Goal: Transaction & Acquisition: Subscribe to service/newsletter

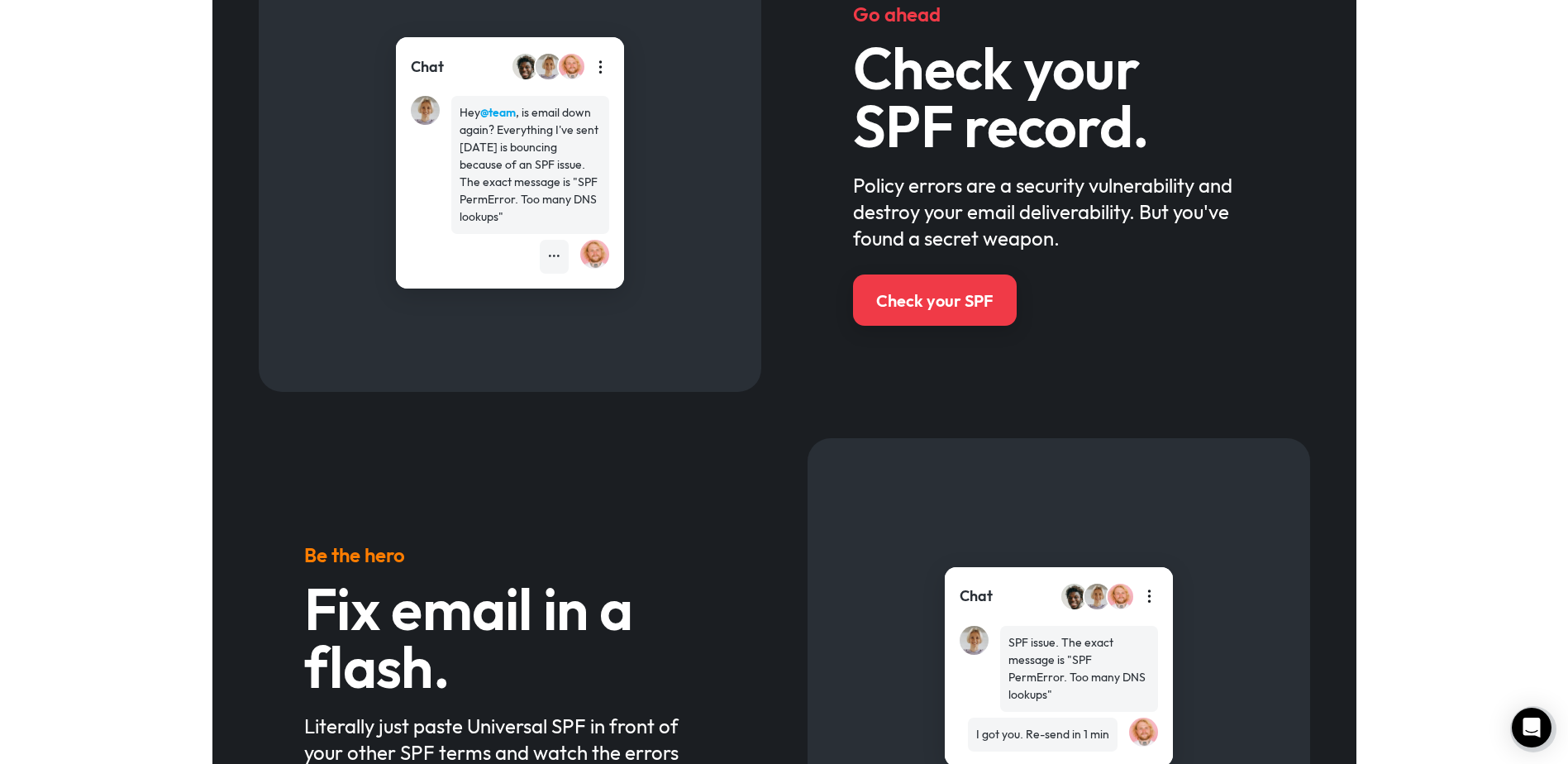
scroll to position [744, 0]
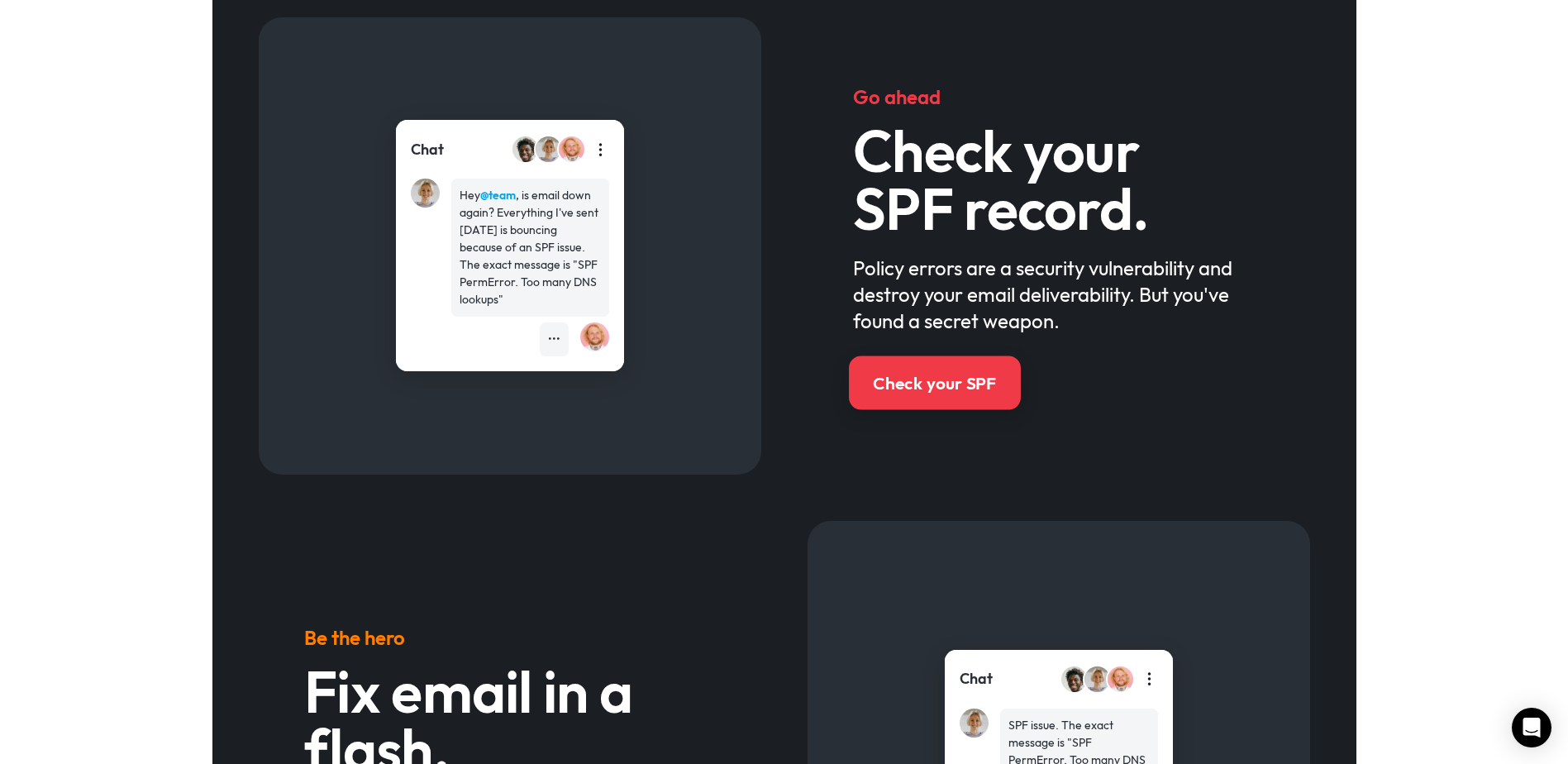
click at [948, 376] on div "Check your SPF" at bounding box center [934, 383] width 123 height 24
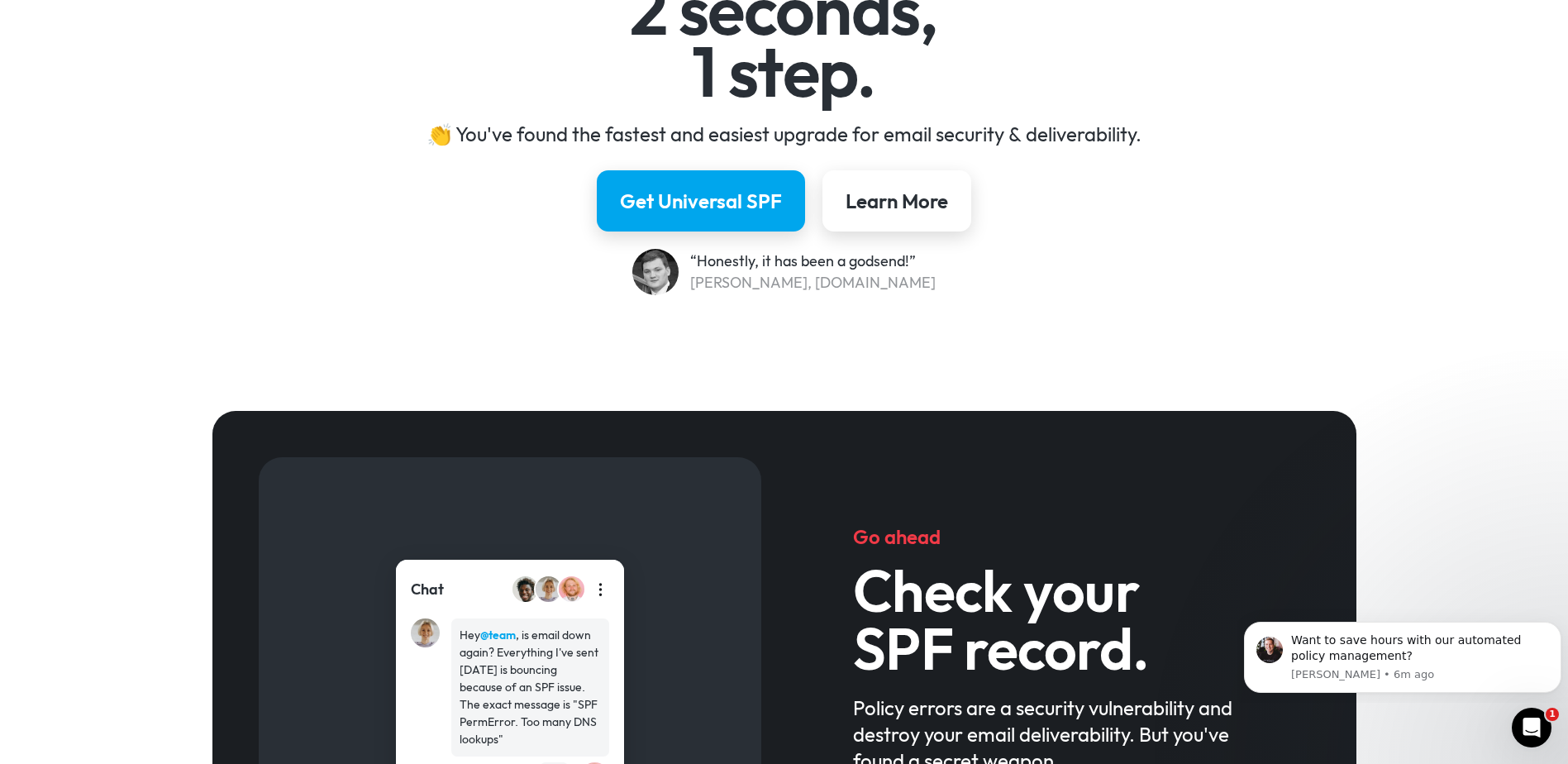
scroll to position [0, 0]
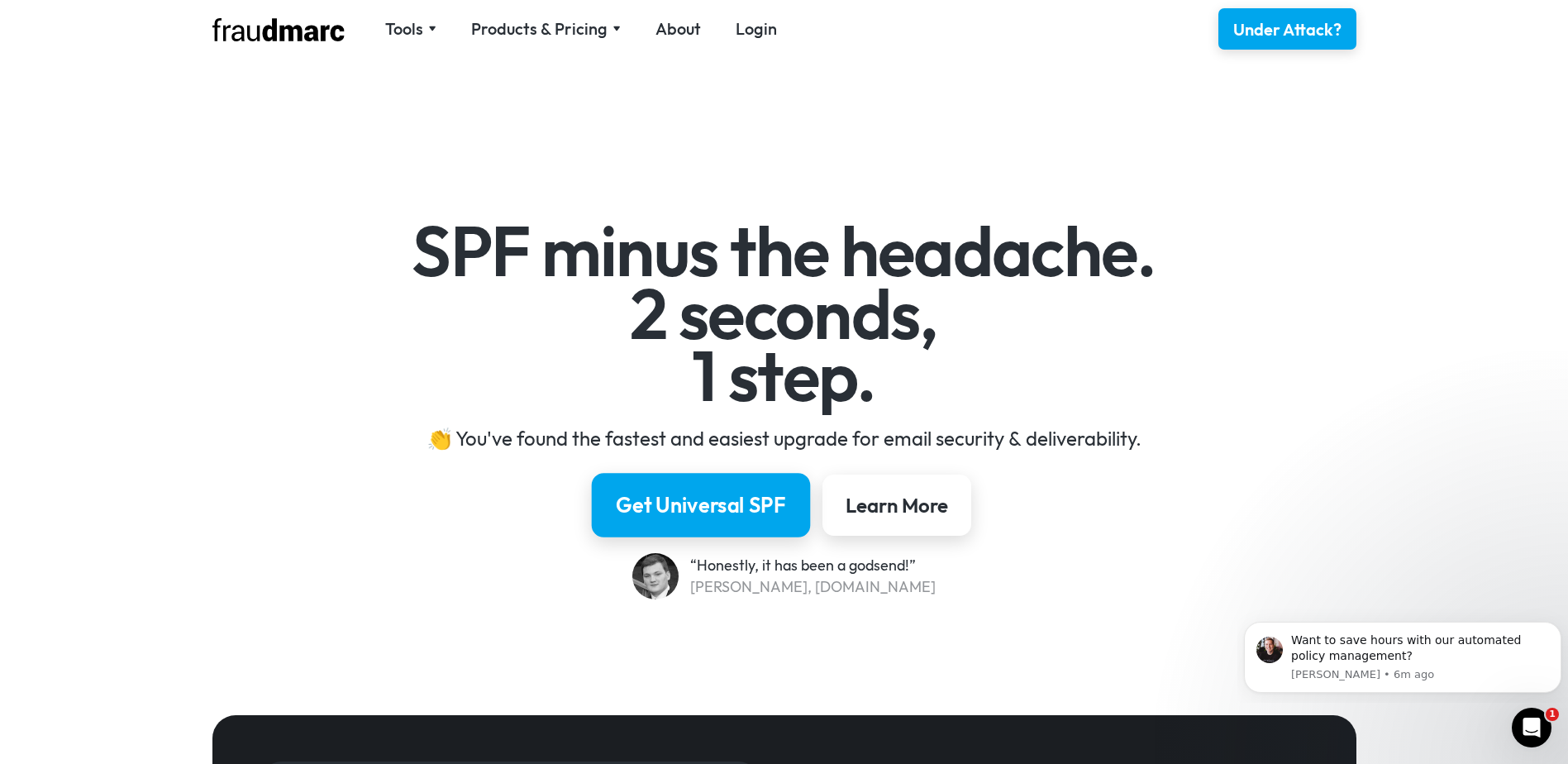
click at [725, 510] on div "Get Universal SPF" at bounding box center [701, 504] width 170 height 28
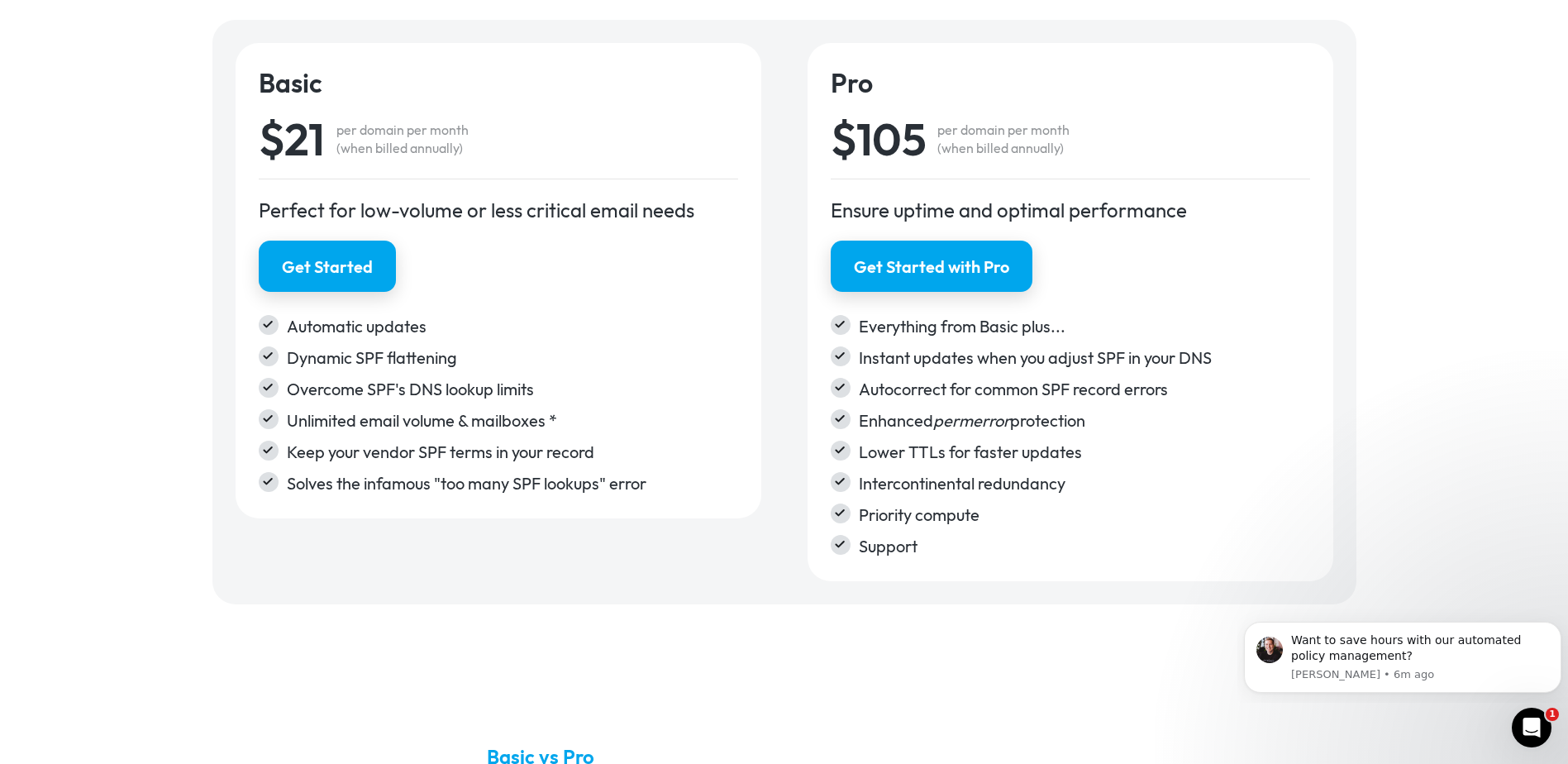
scroll to position [2470, 0]
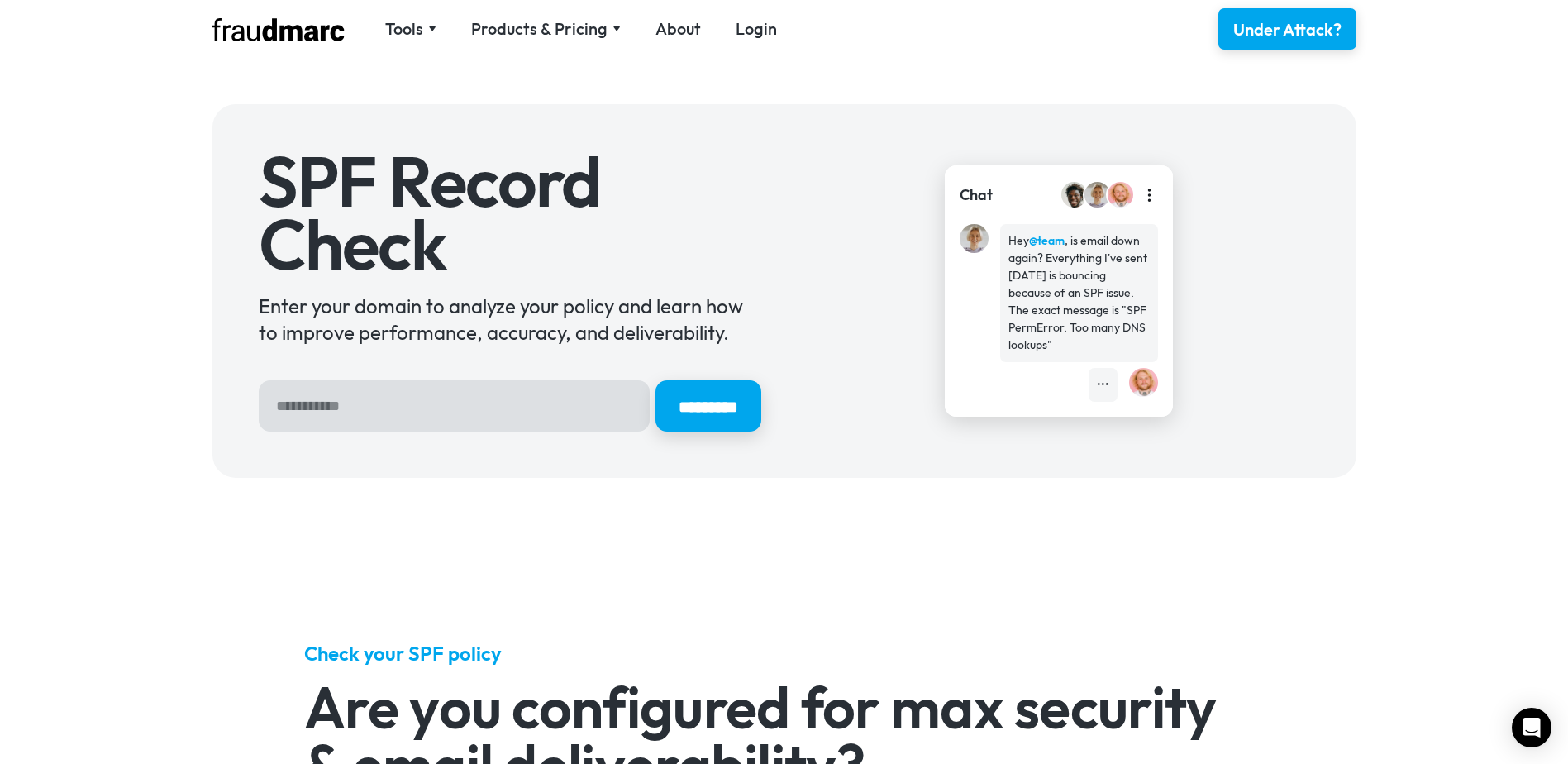
drag, startPoint x: 520, startPoint y: 386, endPoint x: 514, endPoint y: 399, distance: 14.3
click at [519, 388] on input "Hero Sign Up Form" at bounding box center [454, 405] width 391 height 51
type input "*********"
click at [655, 380] on input "*********" at bounding box center [708, 405] width 106 height 51
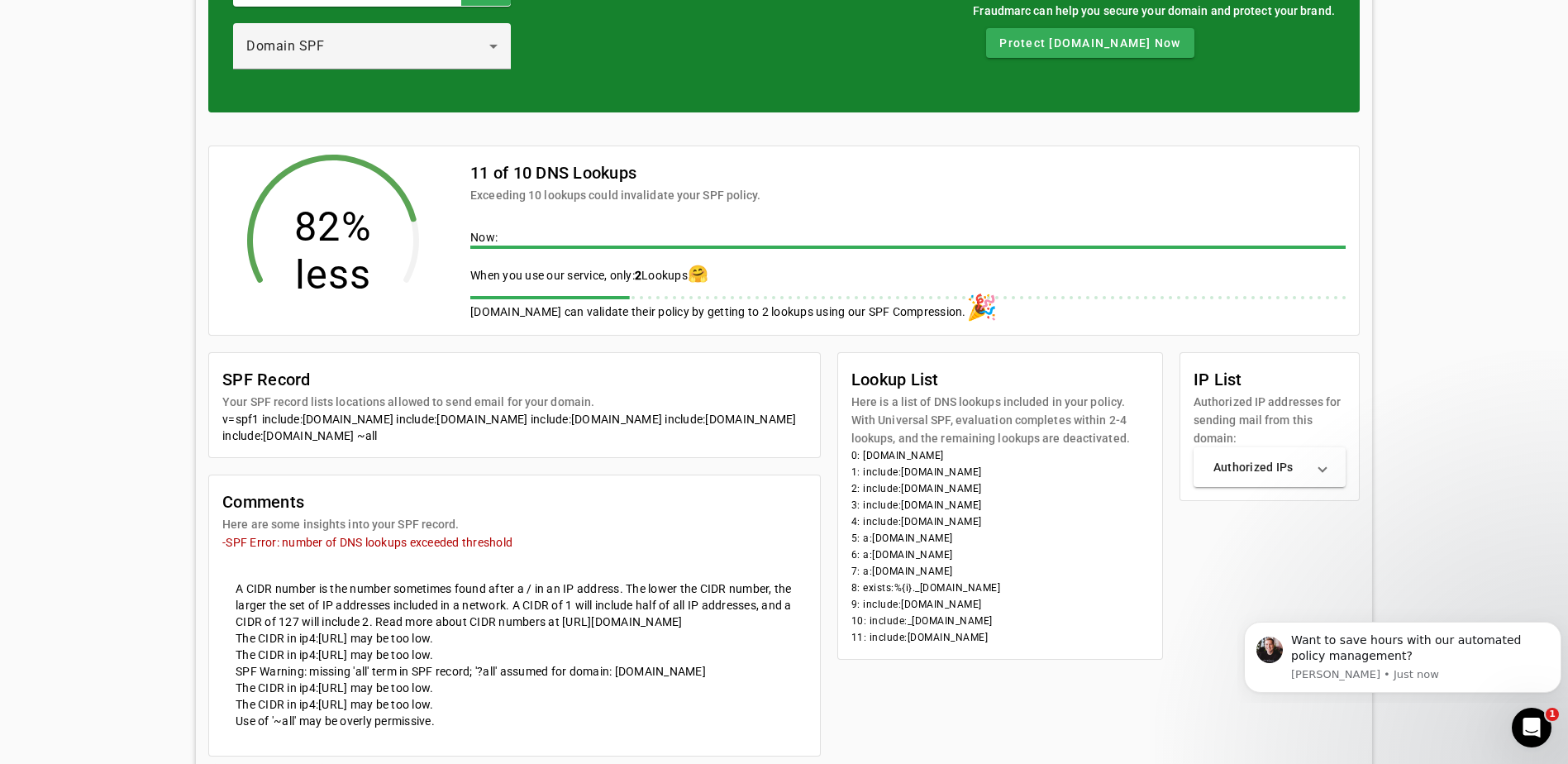
scroll to position [248, 0]
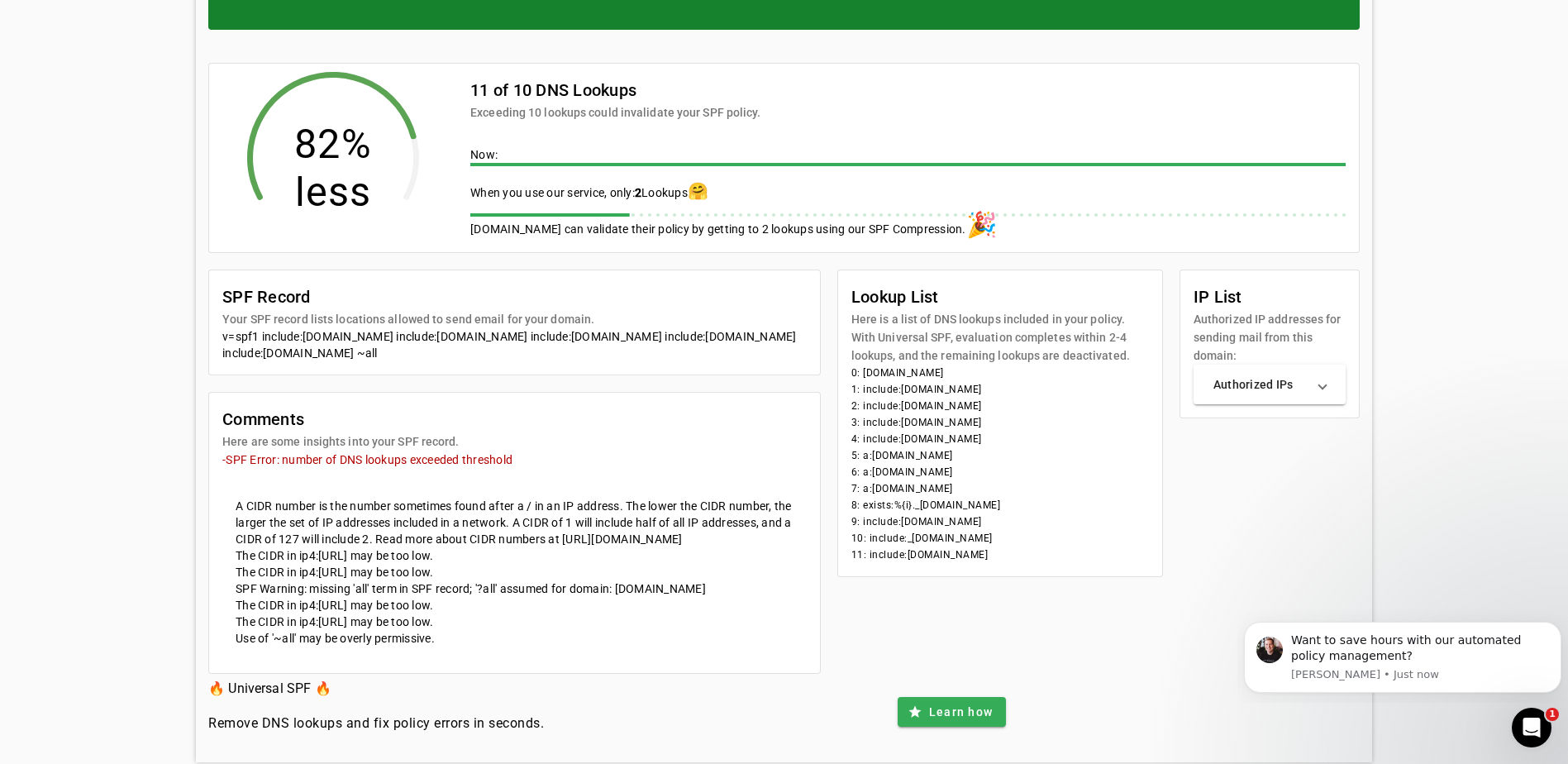
drag, startPoint x: 1083, startPoint y: 573, endPoint x: 895, endPoint y: 397, distance: 257.5
click at [895, 397] on mat-card-content "0: trfcu.org 1: include:spf.protection.outlook.com 2: include:spf1.trfcu.org 3:…" at bounding box center [1000, 469] width 324 height 212
drag, startPoint x: 895, startPoint y: 397, endPoint x: 930, endPoint y: 451, distance: 64.4
copy mat-card-content "0: trfcu.org 1: include:spf.protection.outlook.com 2: include:spf1.trfcu.org 3:…"
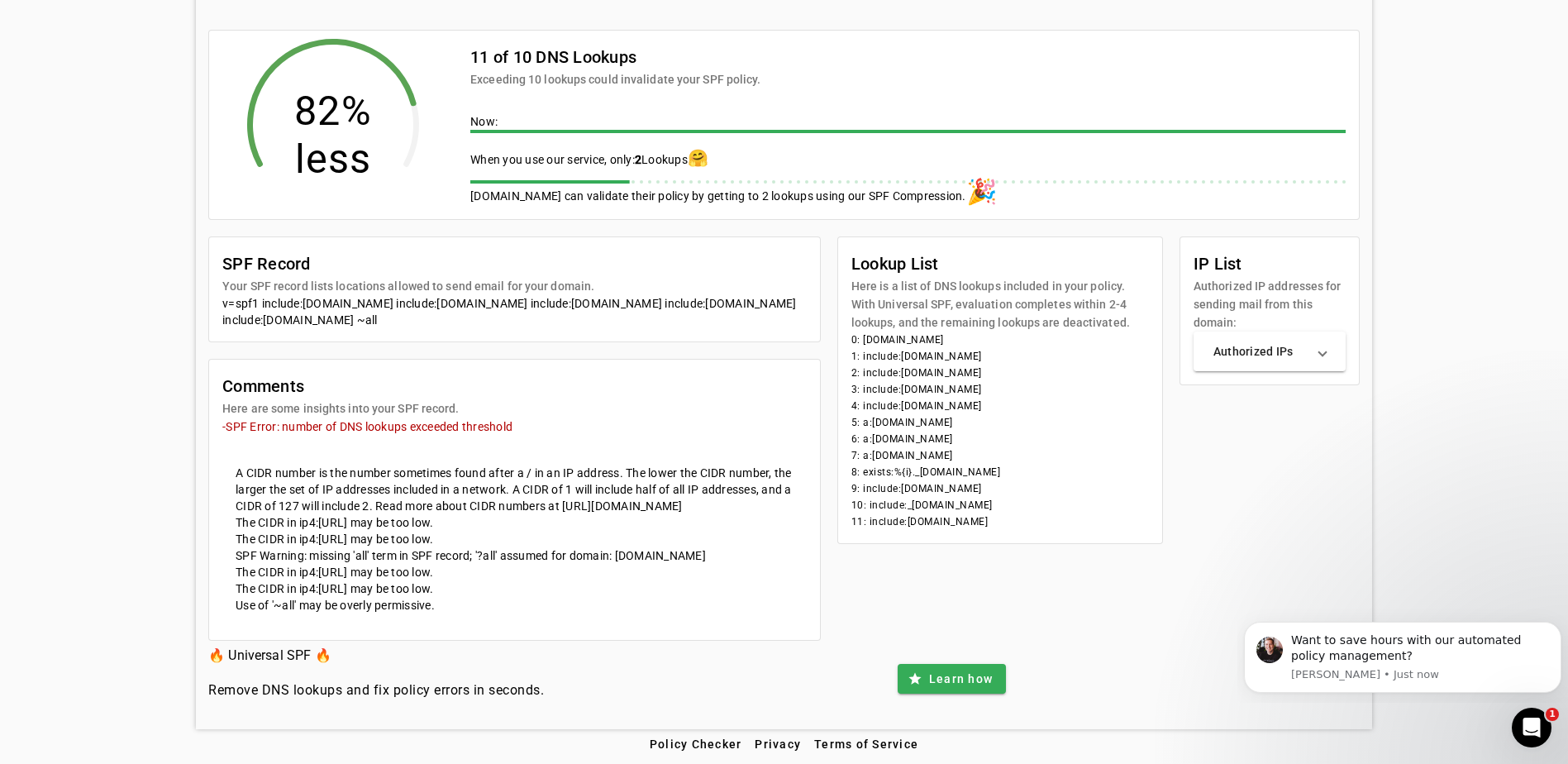
scroll to position [299, 0]
click at [1305, 344] on mat-expansion-panel-header "Authorized IPs" at bounding box center [1269, 351] width 152 height 39
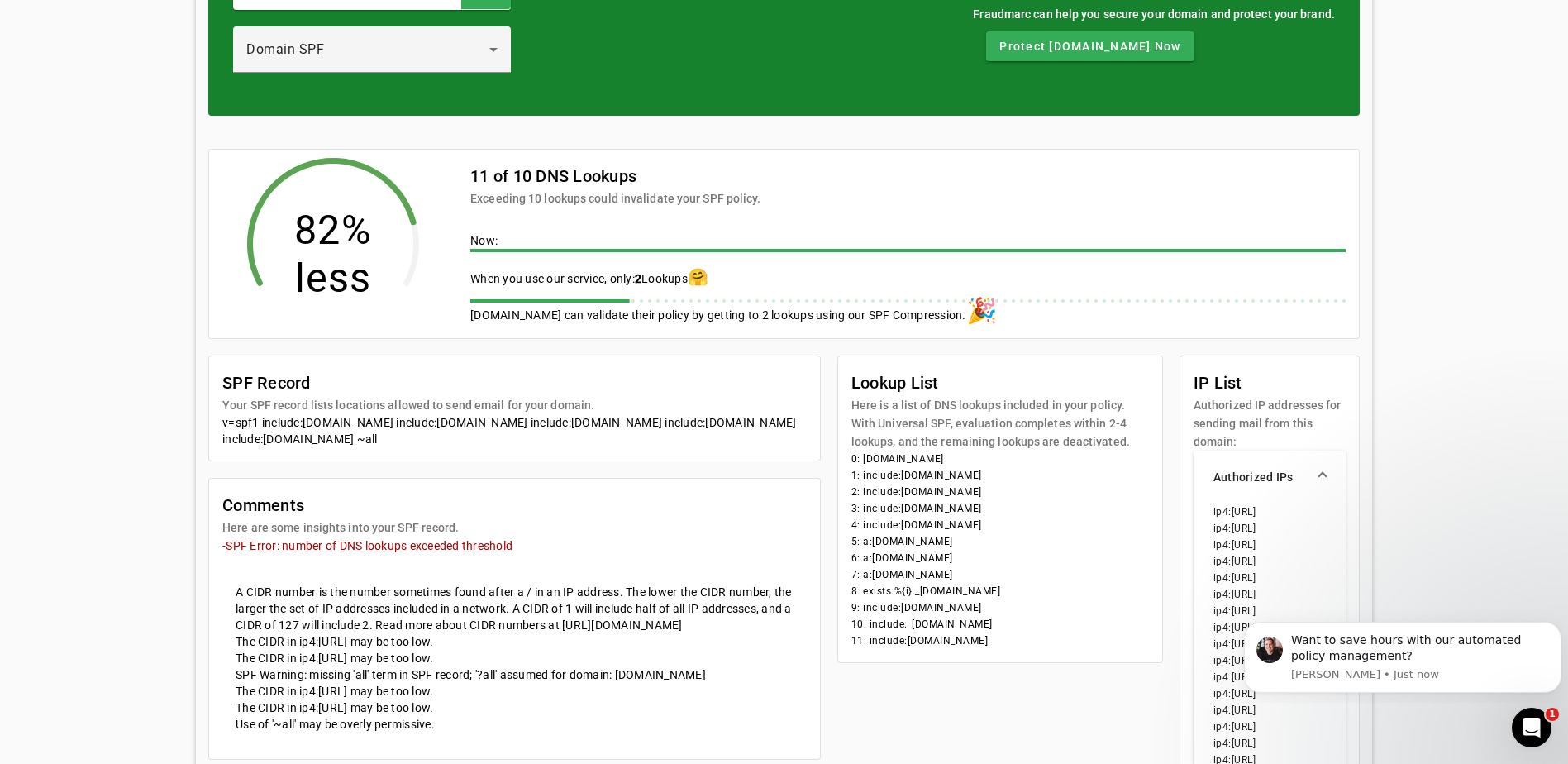
scroll to position [0, 0]
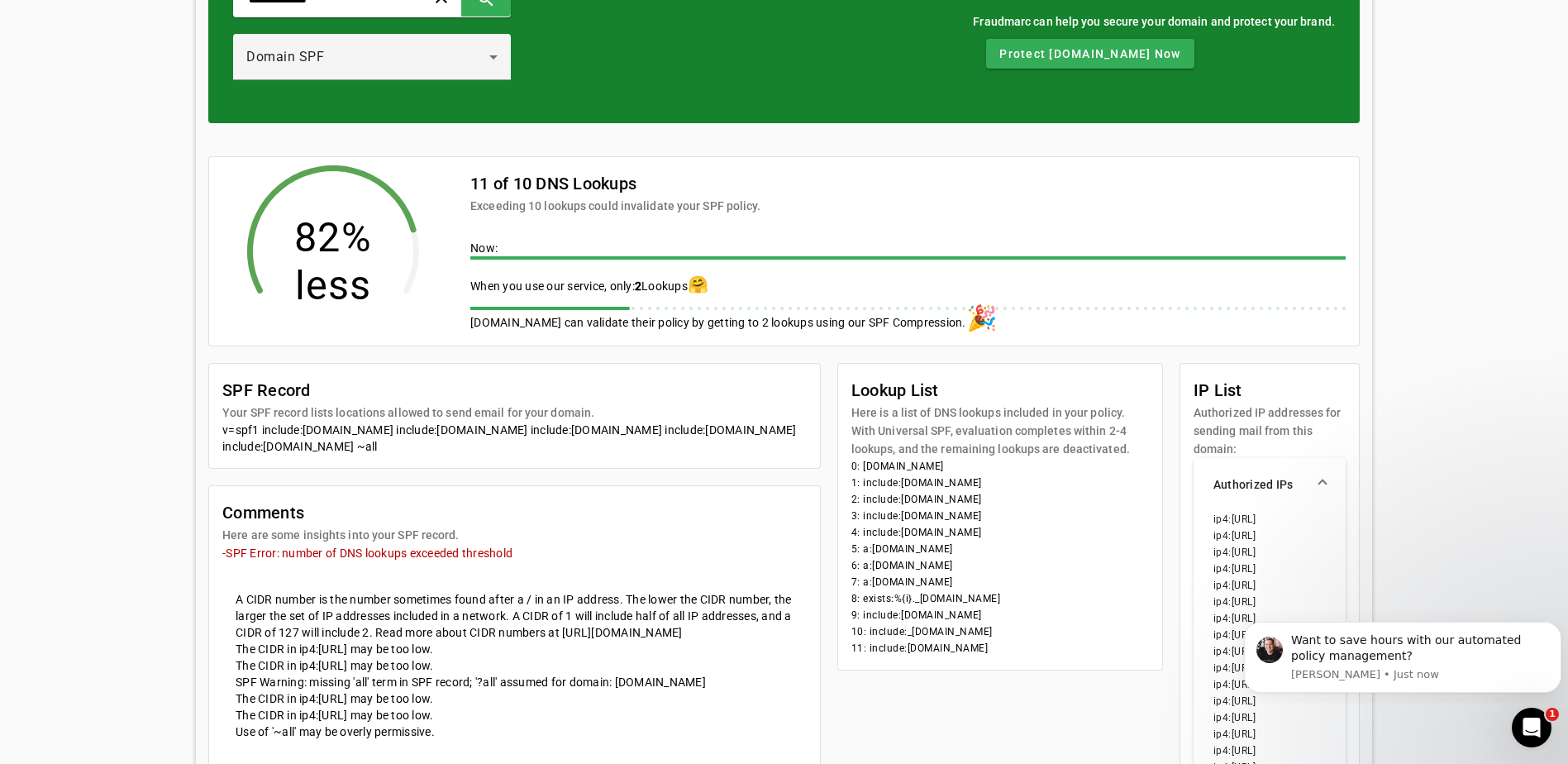
scroll to position [165, 0]
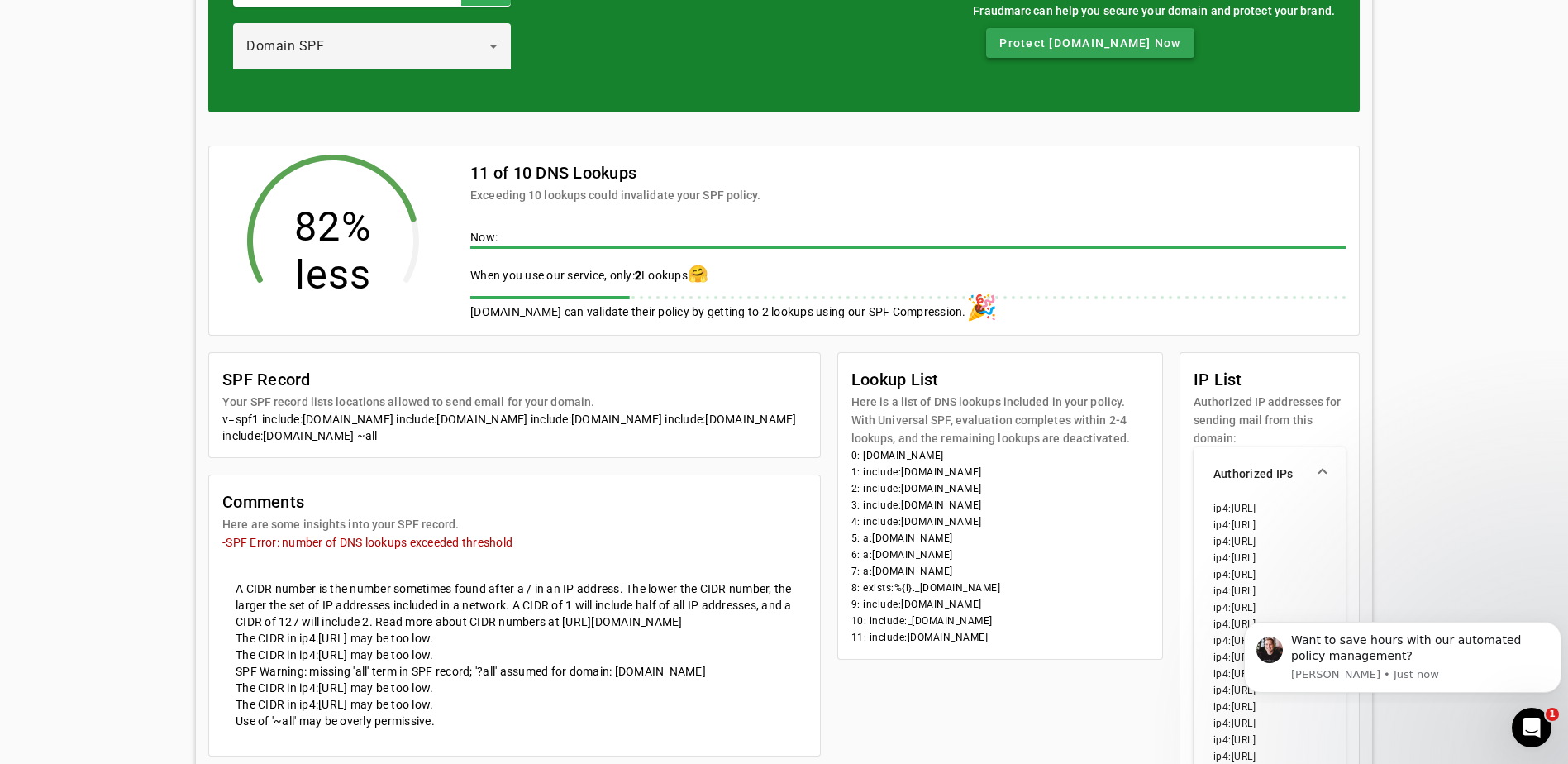
click at [1056, 48] on span "Protect trfcu.org Now" at bounding box center [1090, 43] width 181 height 17
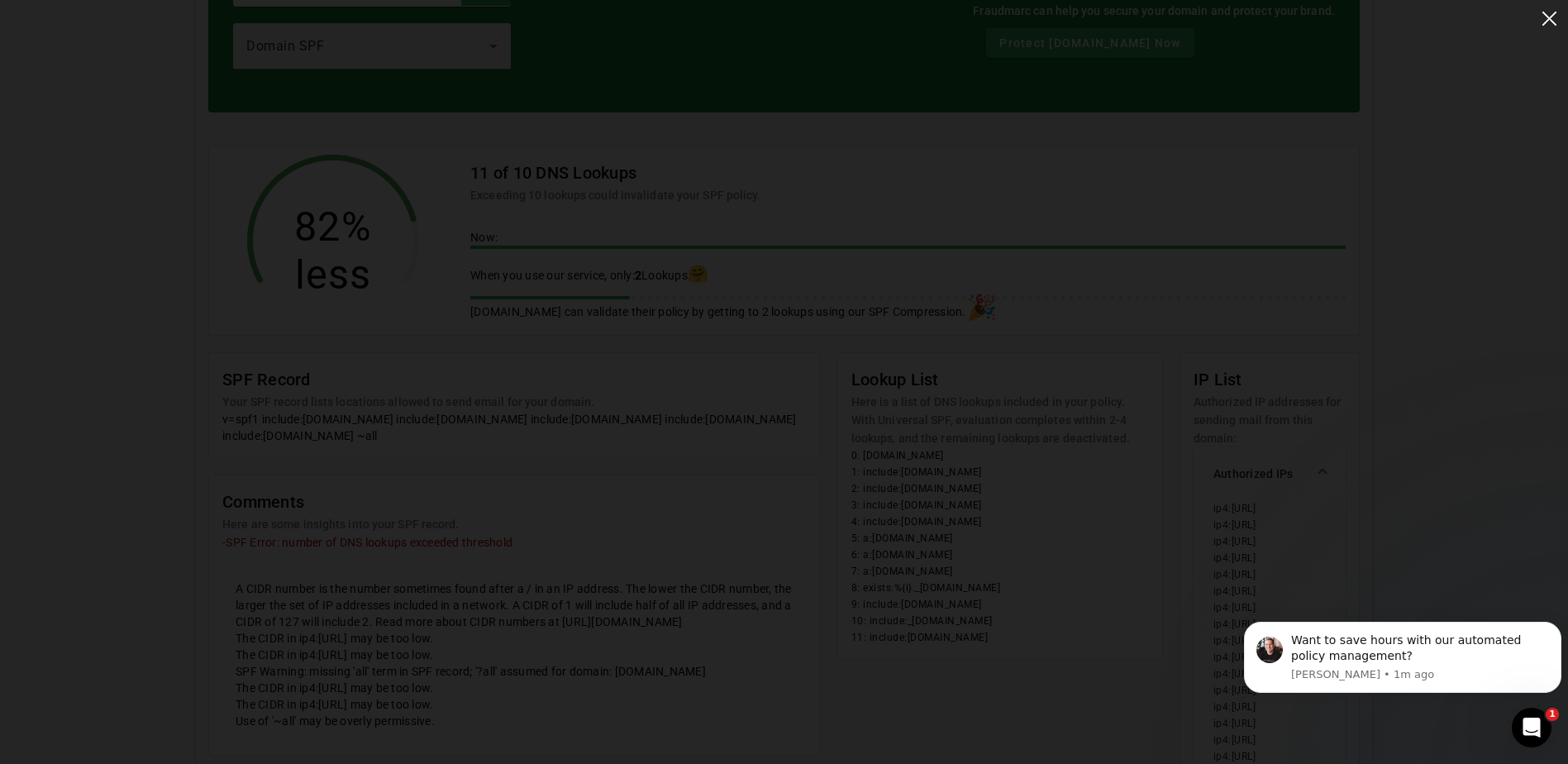
click at [1559, 18] on img at bounding box center [1549, 19] width 28 height 28
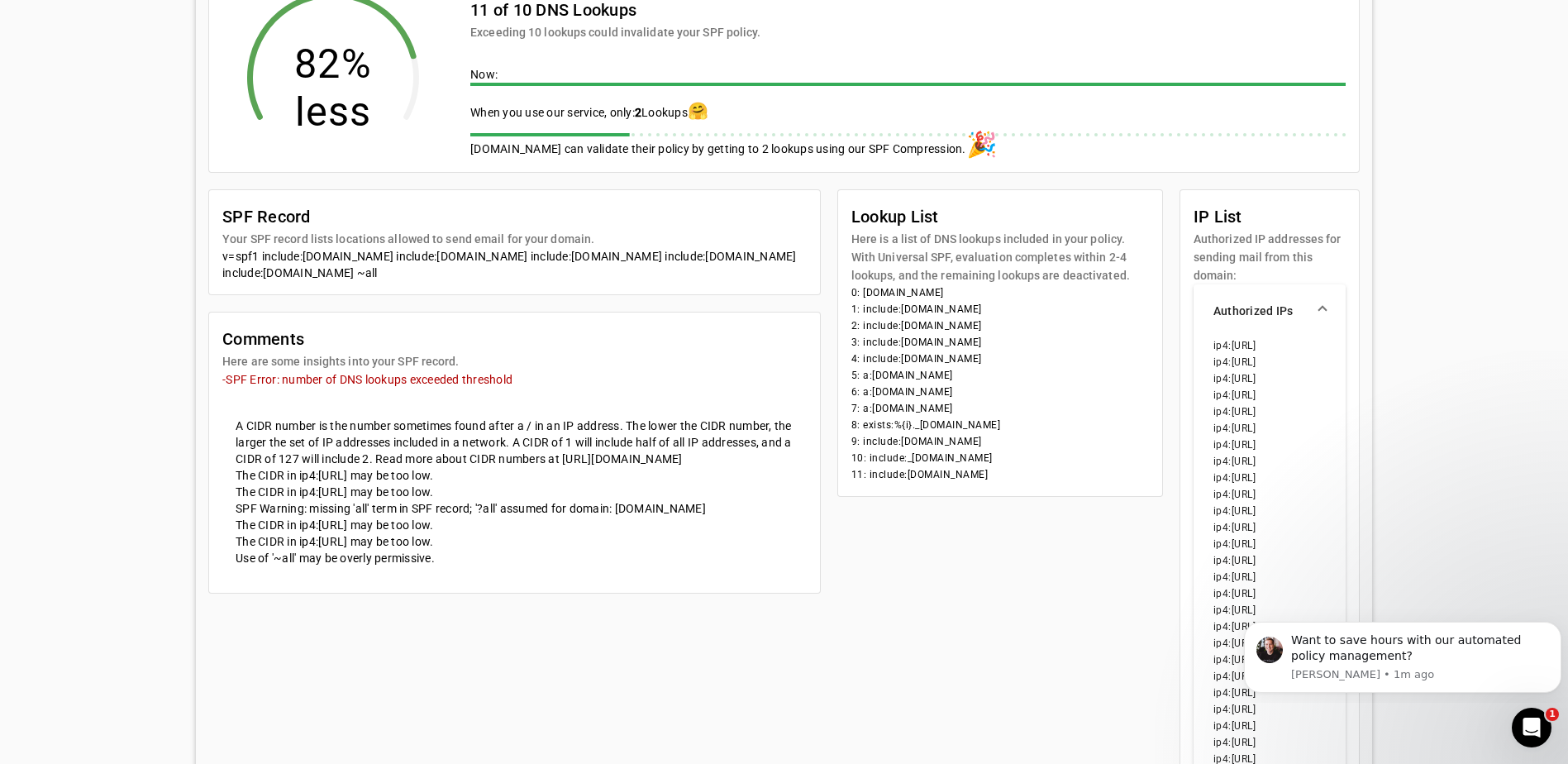
scroll to position [330, 0]
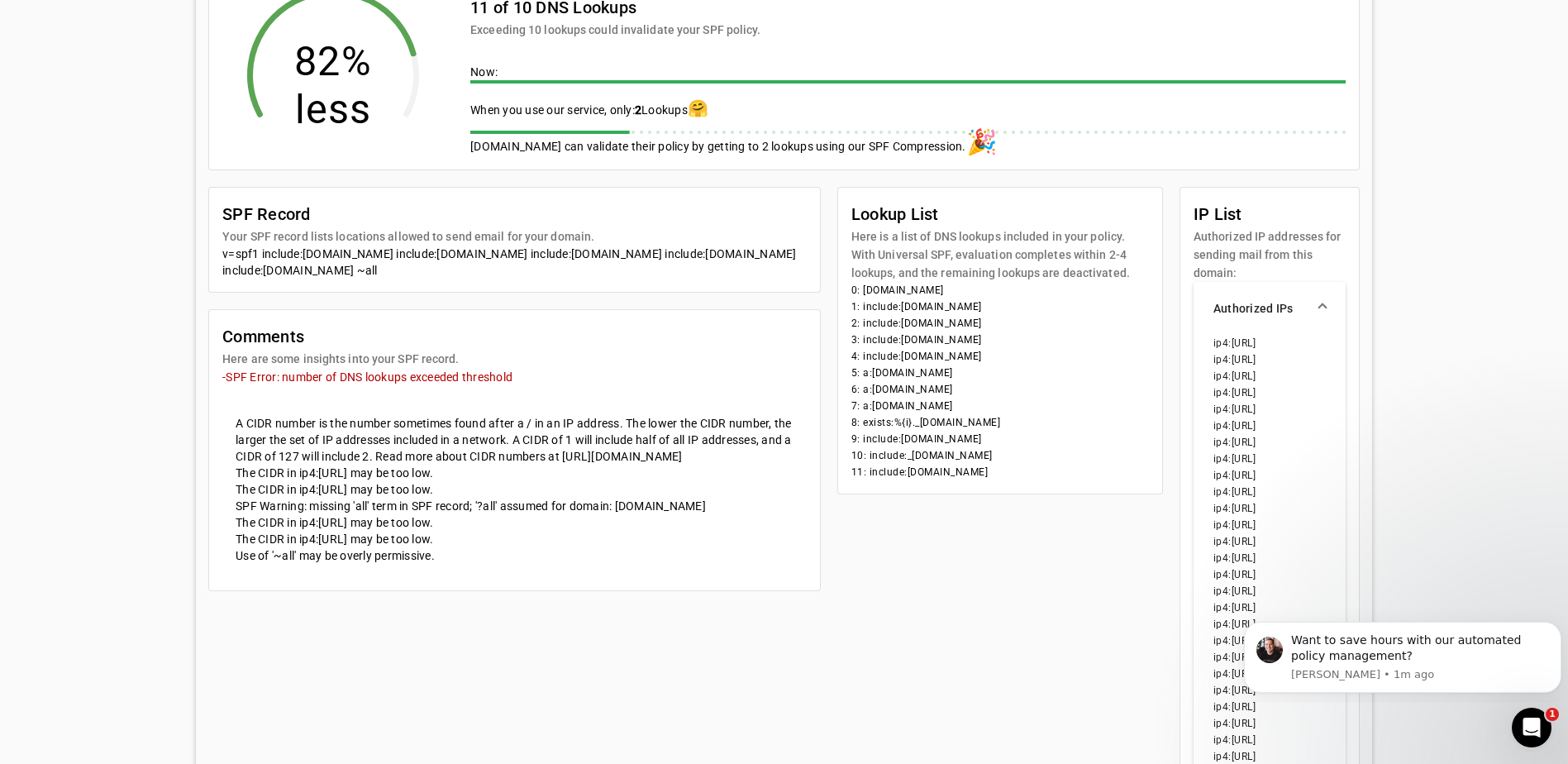
drag, startPoint x: 1087, startPoint y: 491, endPoint x: 897, endPoint y: 329, distance: 249.7
click at [897, 329] on mat-card-content "0: trfcu.org 1: include:spf.protection.outlook.com 2: include:spf1.trfcu.org 3:…" at bounding box center [1000, 387] width 324 height 212
drag, startPoint x: 897, startPoint y: 329, endPoint x: 918, endPoint y: 347, distance: 27.7
copy mat-card-content "1: include:spf.protection.outlook.com 2: include:spf1.trfcu.org 3: include:spf2…"
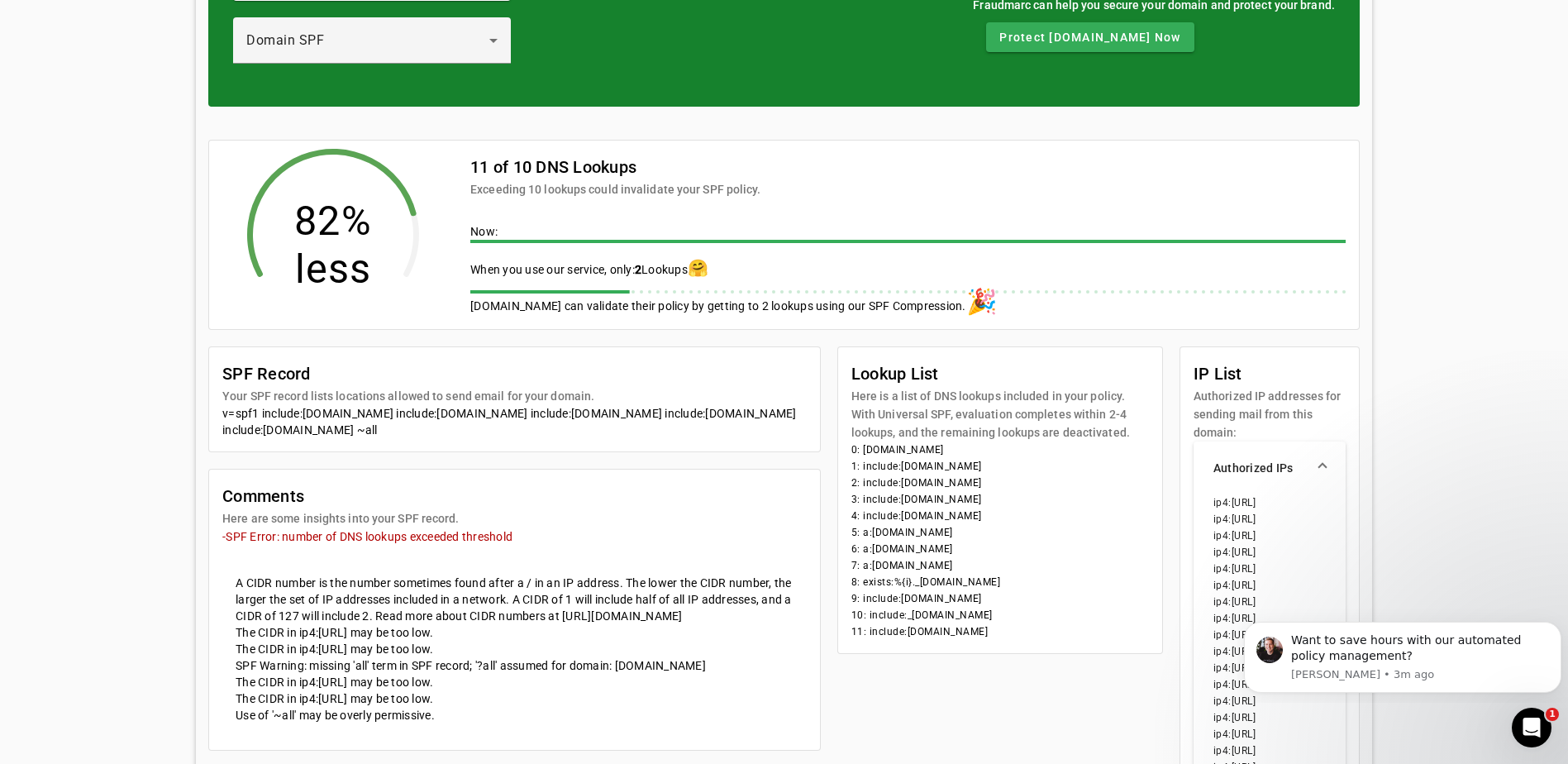
scroll to position [0, 0]
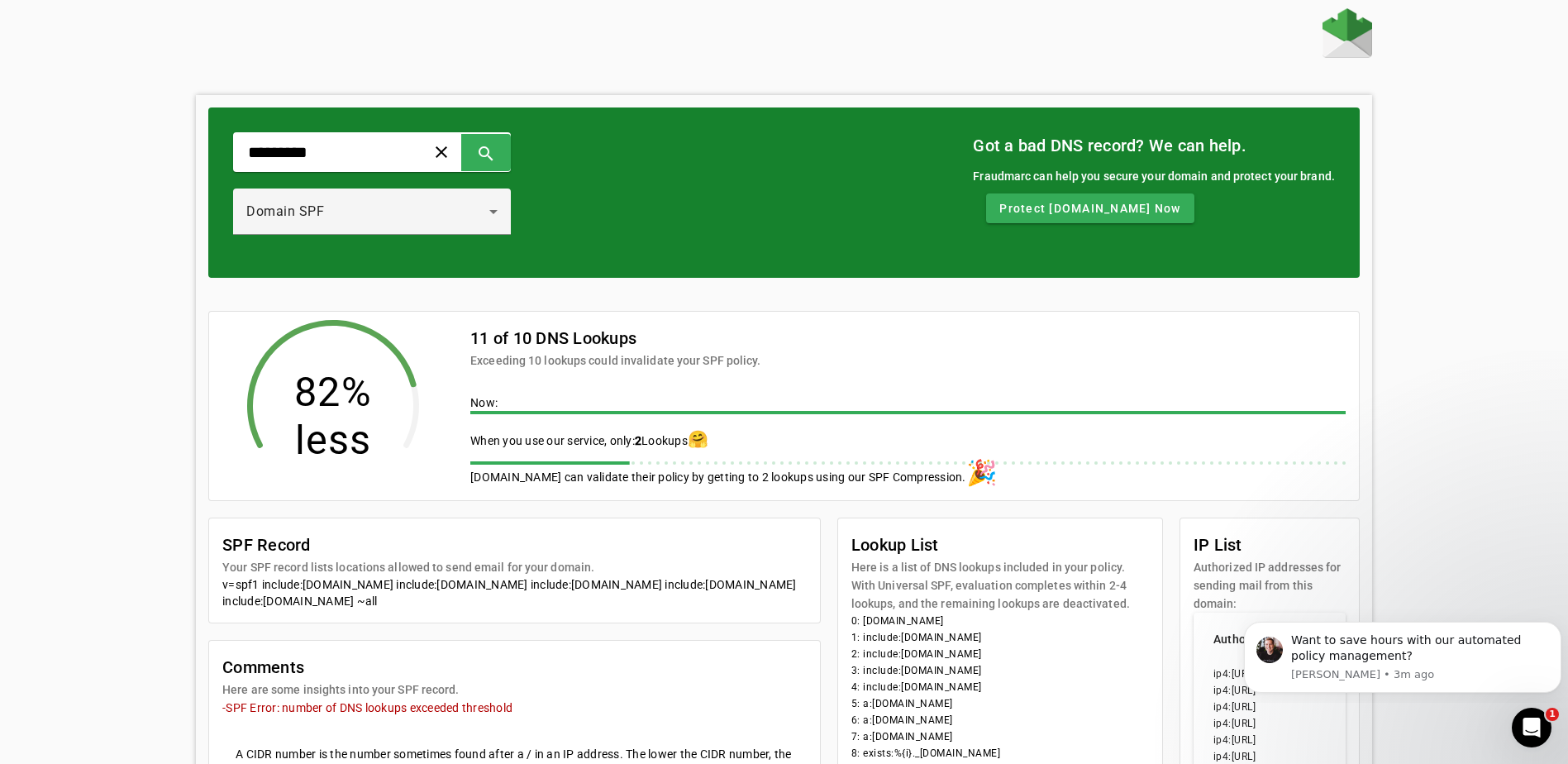
click at [1350, 24] on img at bounding box center [1348, 33] width 50 height 50
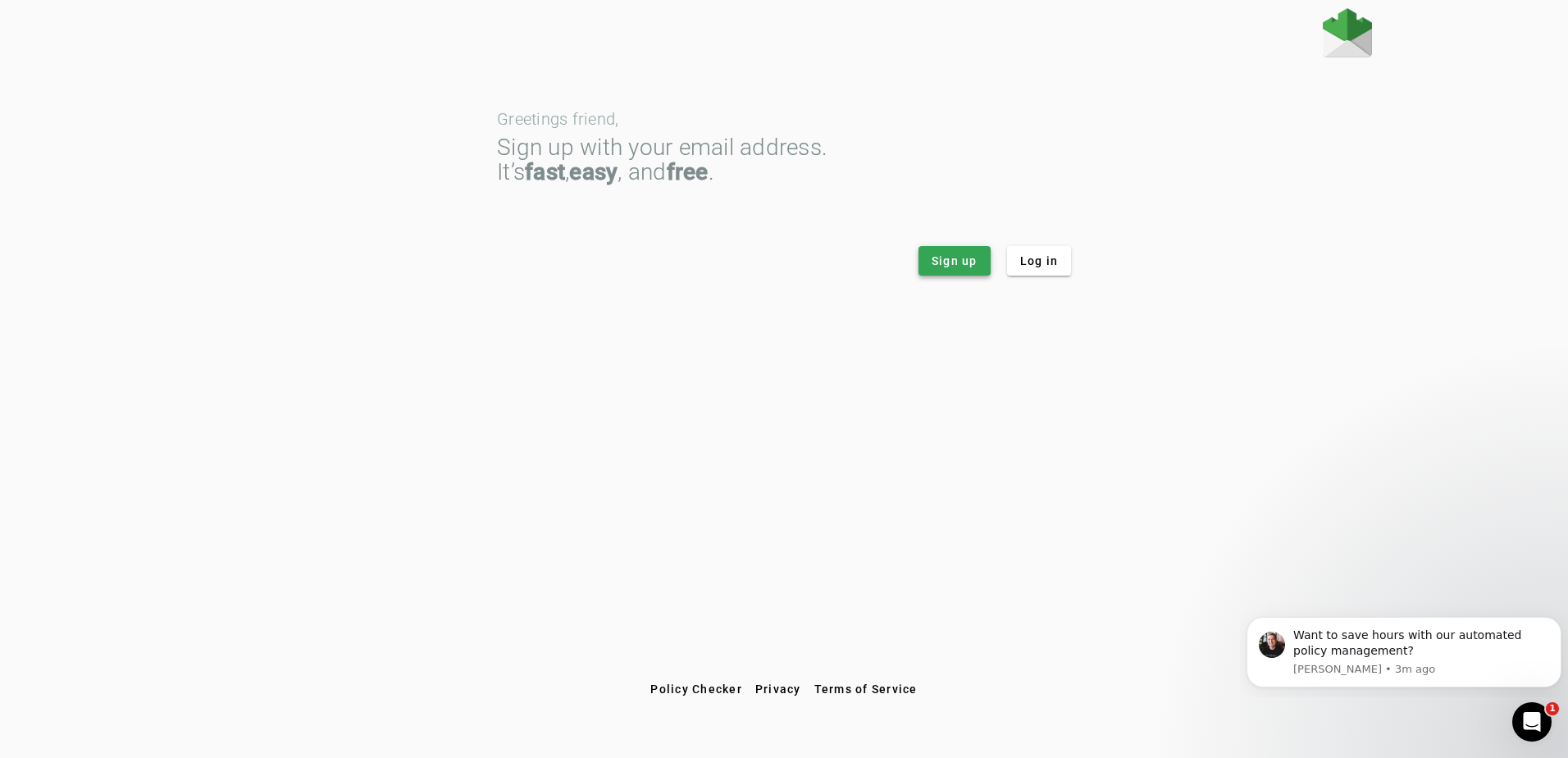
click at [952, 258] on span "Sign up" at bounding box center [954, 260] width 46 height 17
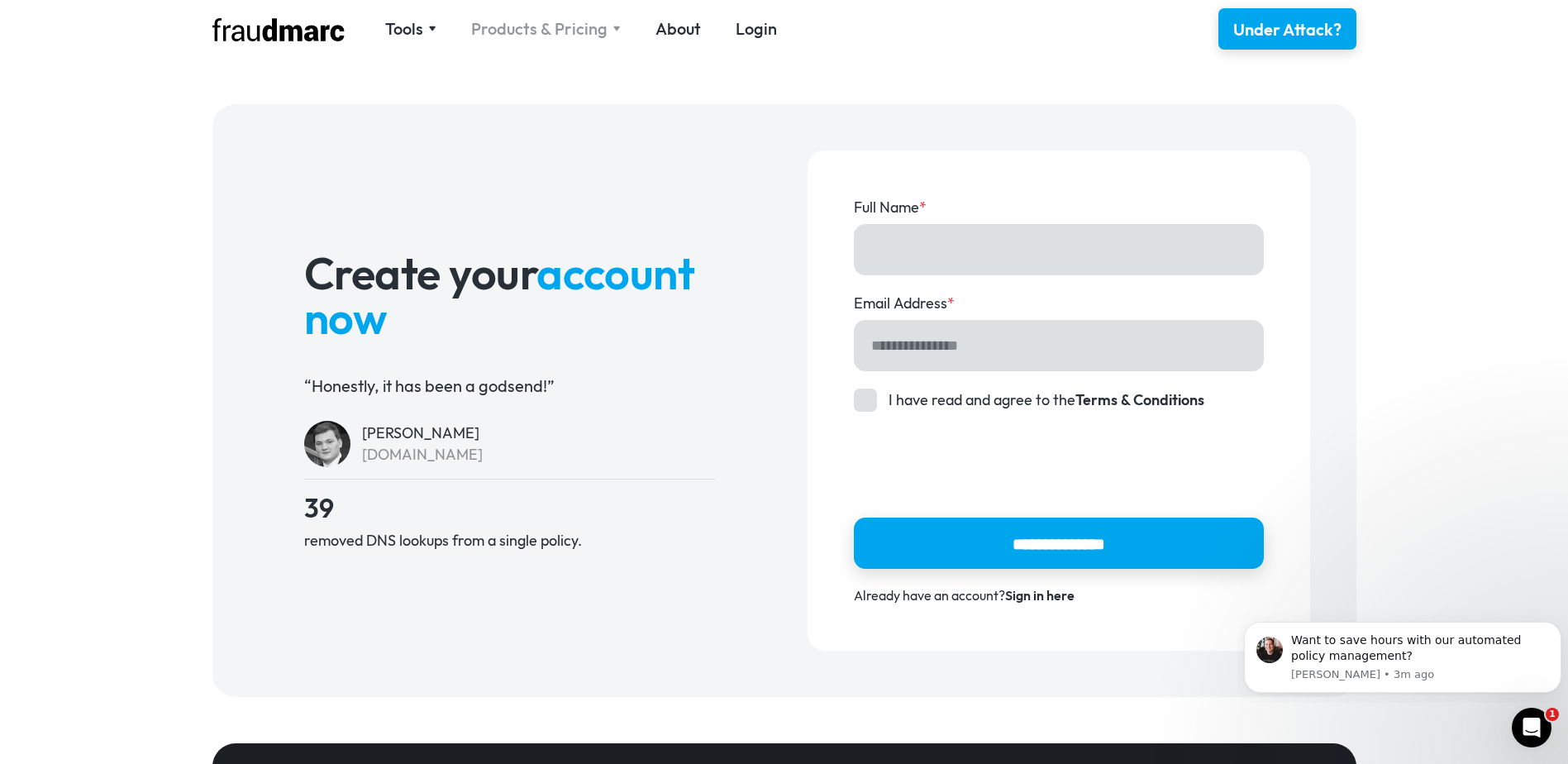
click at [569, 27] on div "Products & Pricing" at bounding box center [539, 29] width 137 height 23
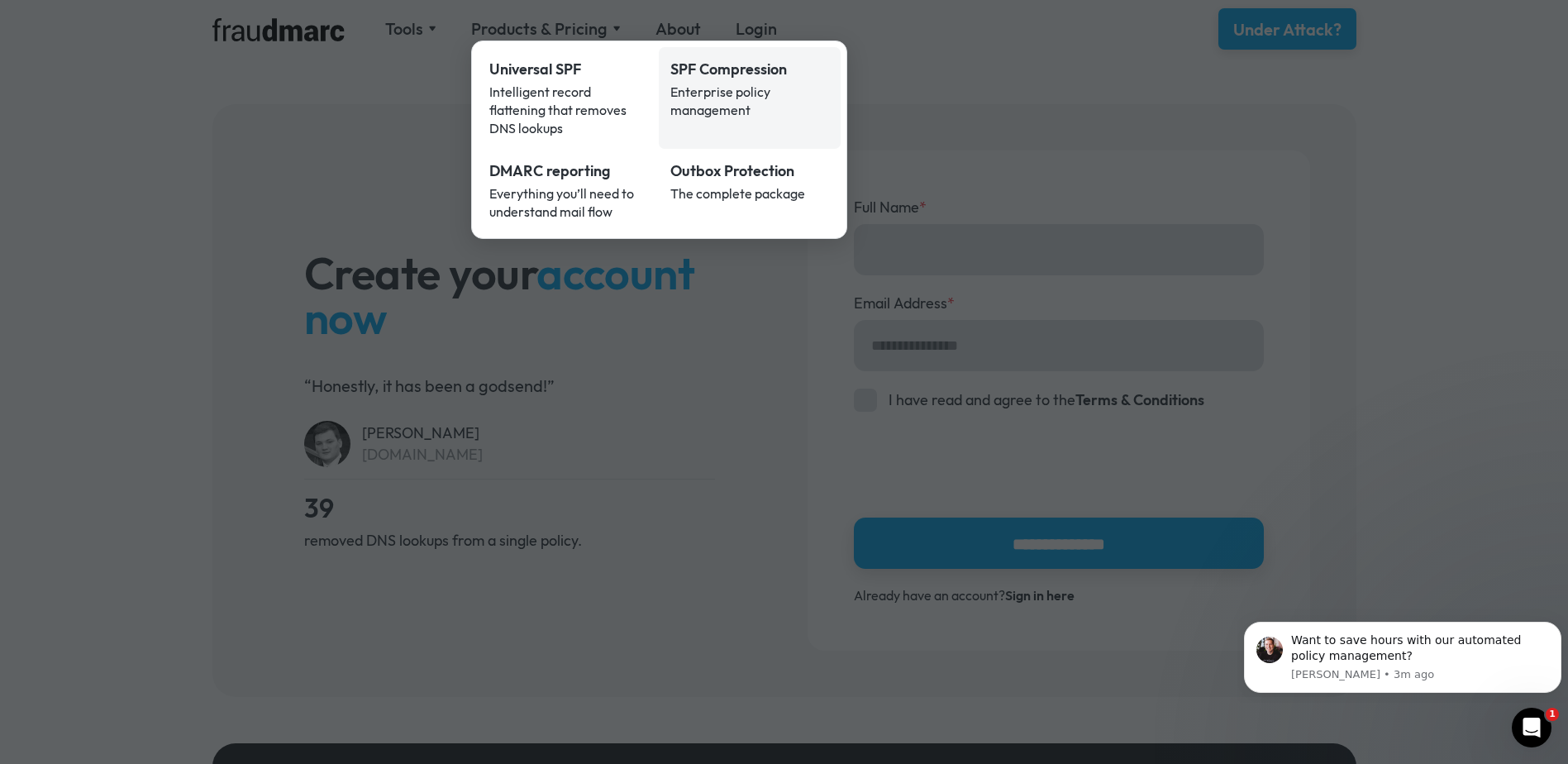
click at [737, 75] on div "SPF Compression" at bounding box center [750, 70] width 159 height 21
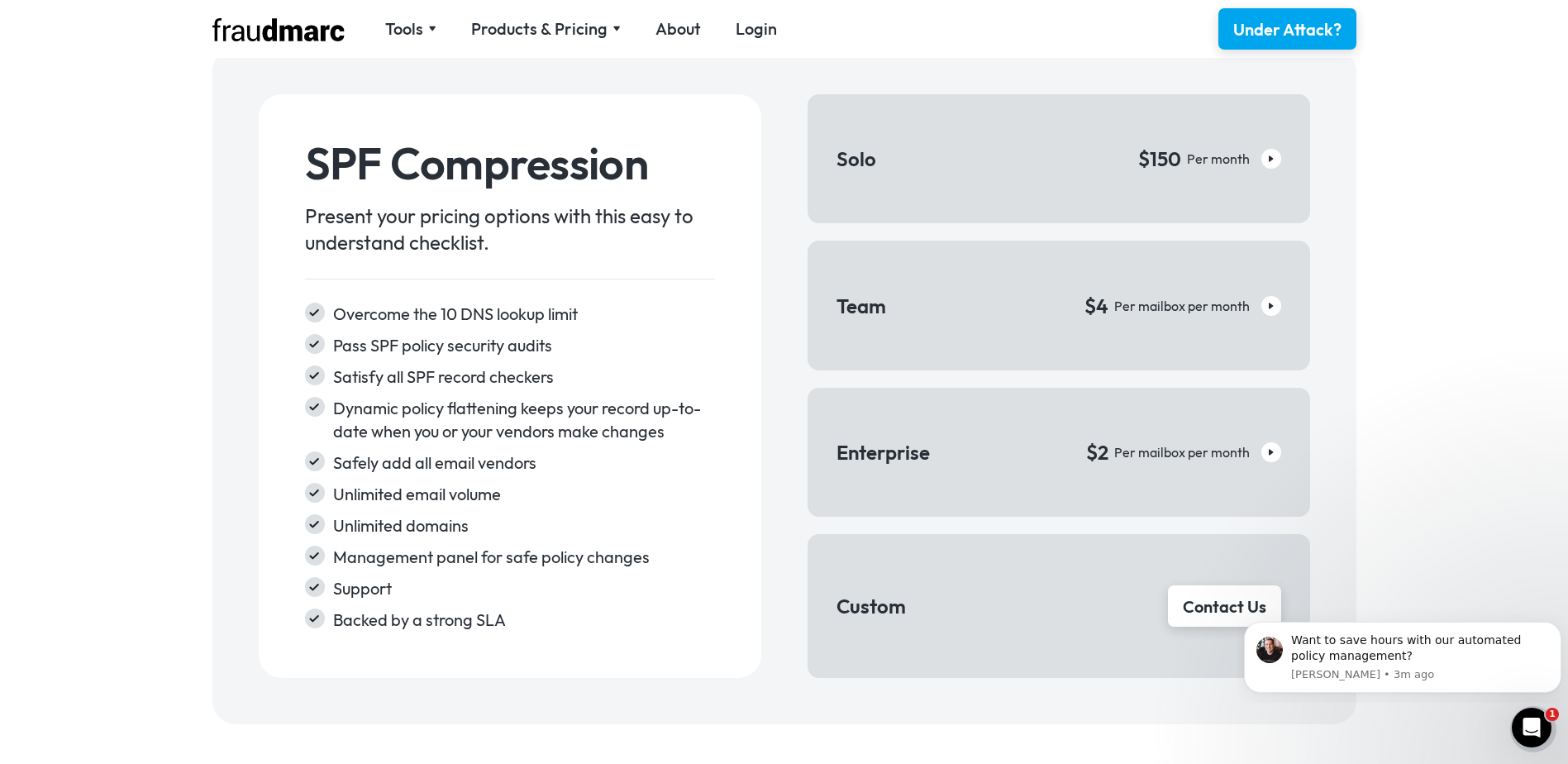
scroll to position [2480, 0]
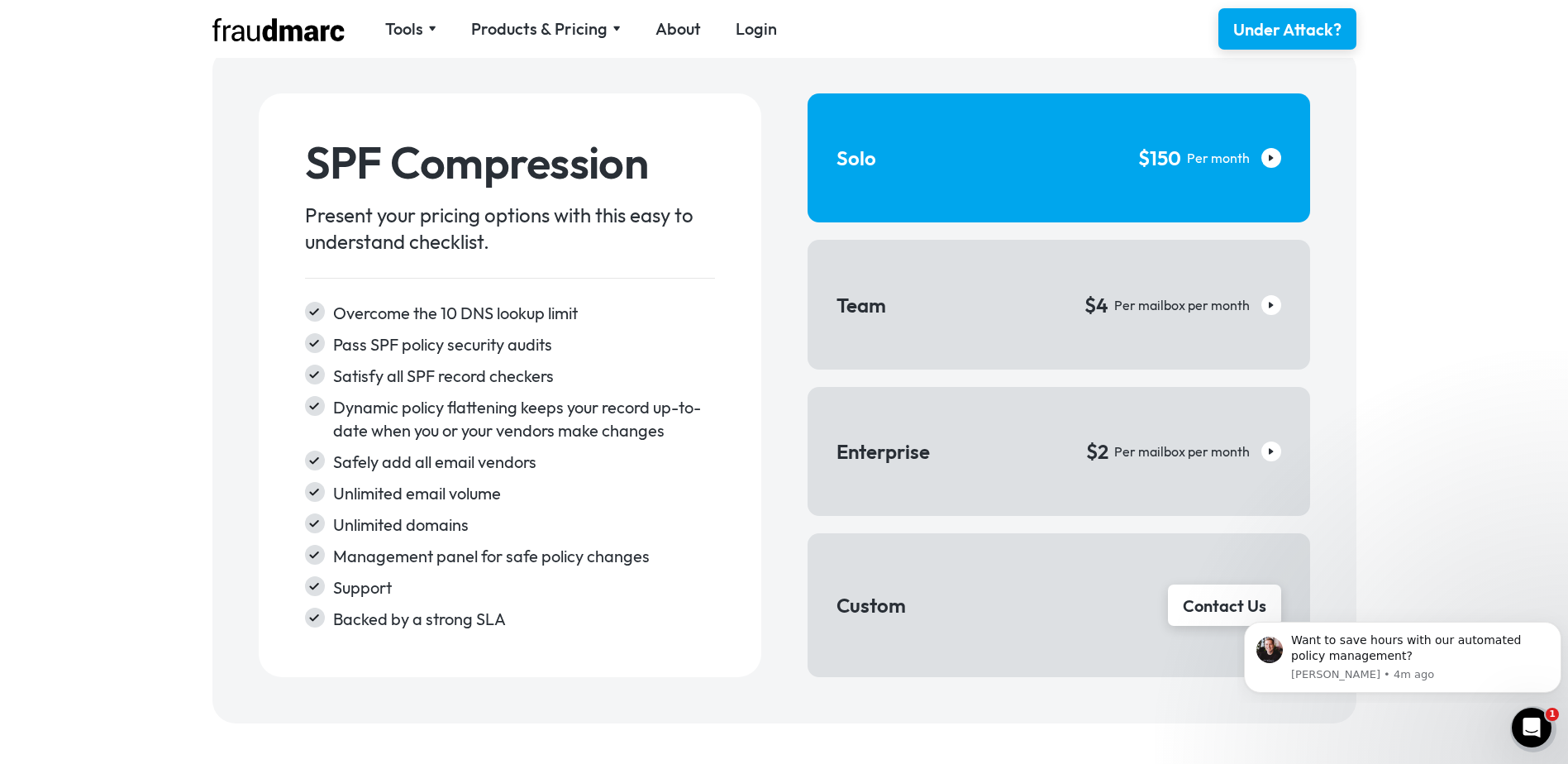
click at [912, 149] on link "Solo $150 Per month" at bounding box center [1058, 158] width 502 height 129
